Goal: Transaction & Acquisition: Purchase product/service

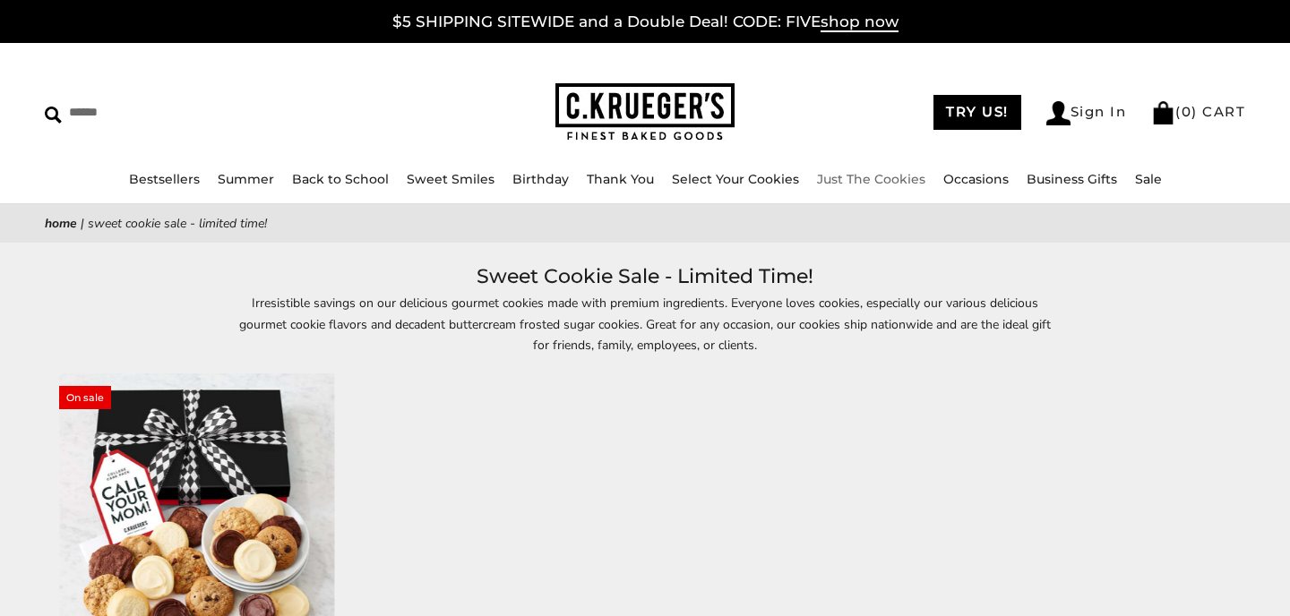
click at [856, 174] on link "Just The Cookies" at bounding box center [871, 179] width 108 height 16
